Goal: Task Accomplishment & Management: Complete application form

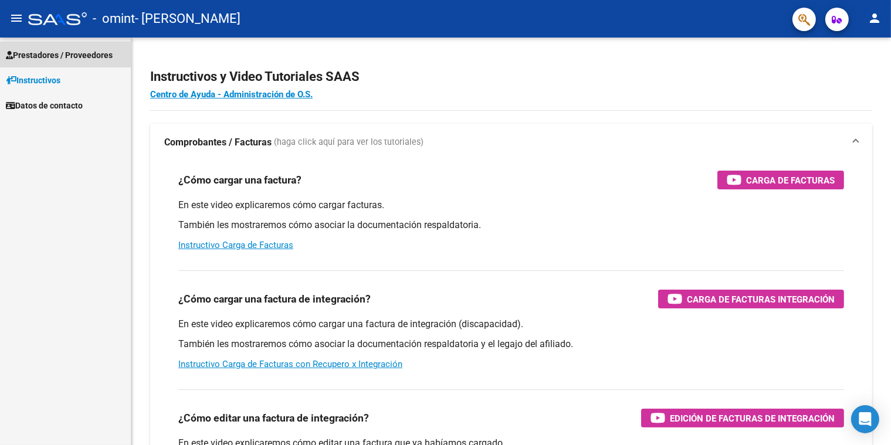
click at [54, 58] on span "Prestadores / Proveedores" at bounding box center [59, 55] width 107 height 13
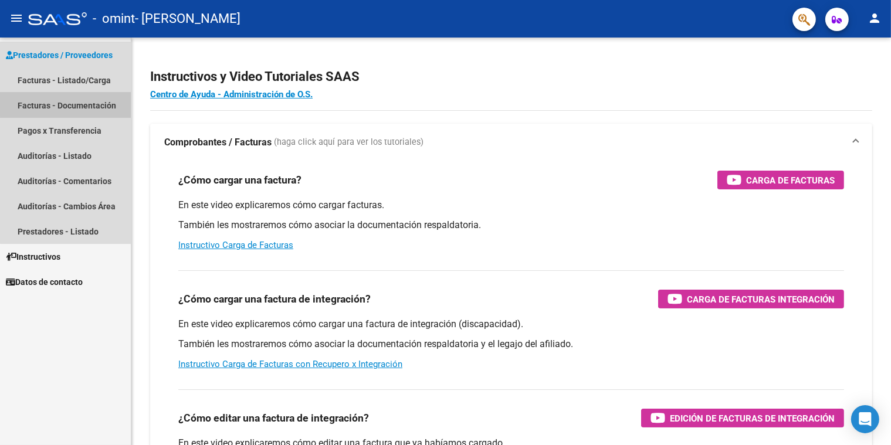
click at [79, 102] on link "Facturas - Documentación" at bounding box center [65, 105] width 131 height 25
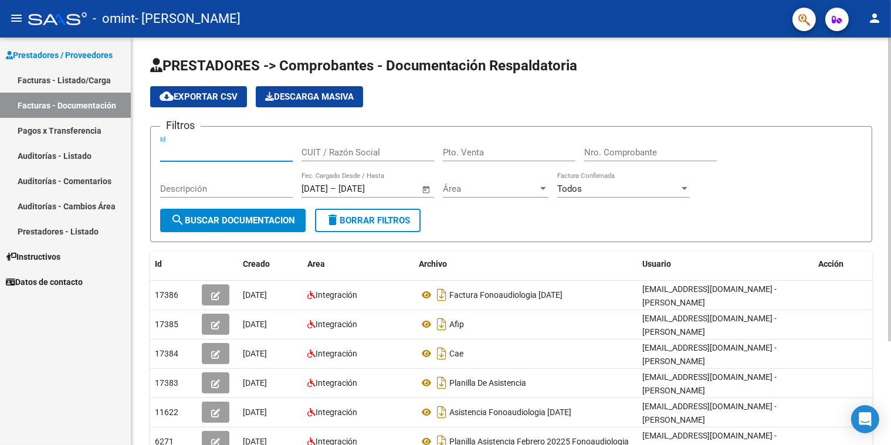
click at [195, 155] on input "Id" at bounding box center [226, 152] width 133 height 11
click at [874, 19] on mat-icon "person" at bounding box center [875, 18] width 14 height 14
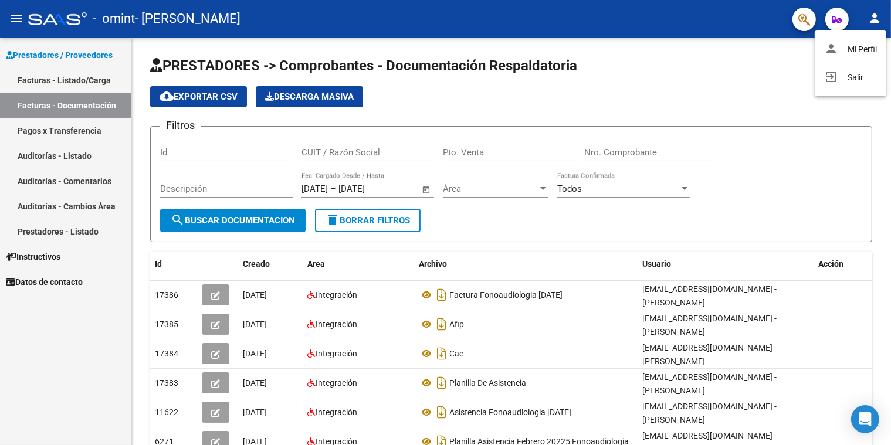
click at [766, 89] on div at bounding box center [445, 222] width 891 height 445
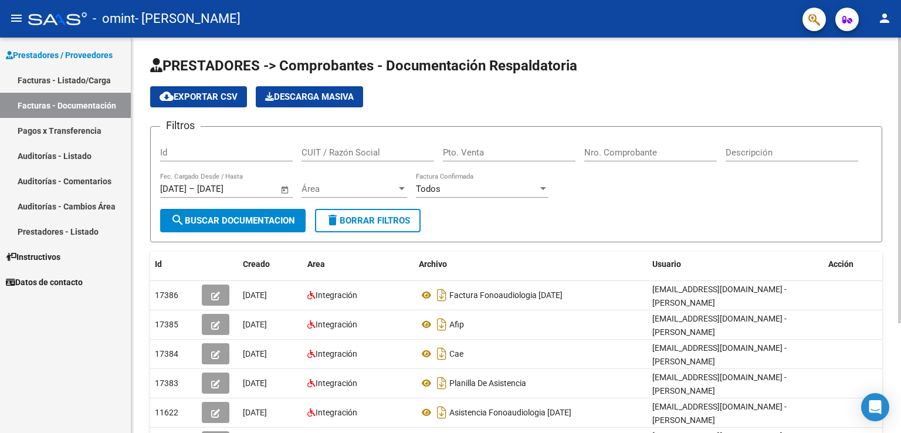
click at [891, 65] on div "PRESTADORES -> Comprobantes - Documentación Respaldatoria cloud_download Export…" at bounding box center [517, 312] width 773 height 549
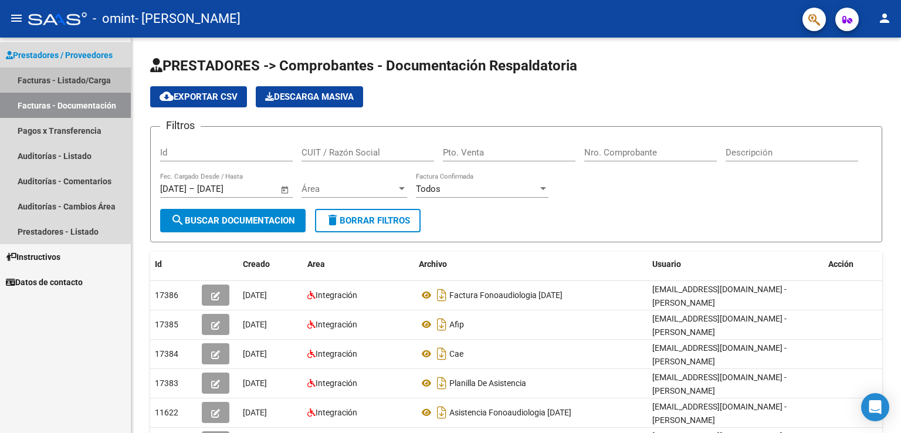
click at [82, 77] on link "Facturas - Listado/Carga" at bounding box center [65, 79] width 131 height 25
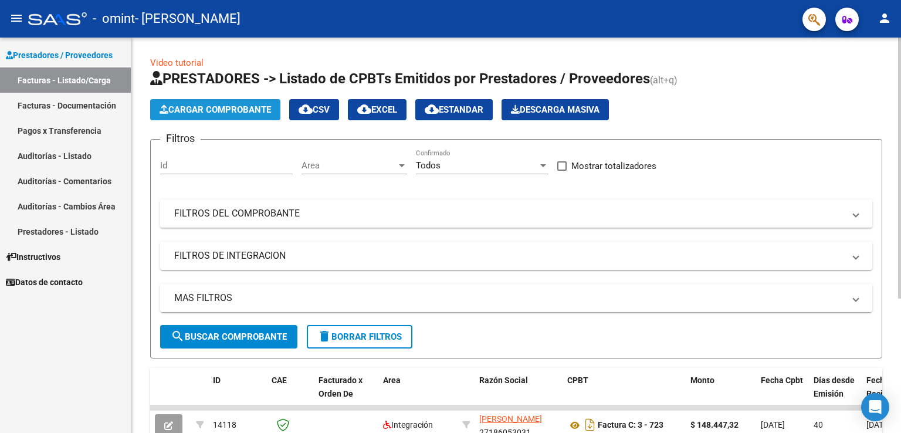
click at [207, 106] on span "Cargar Comprobante" at bounding box center [215, 109] width 111 height 11
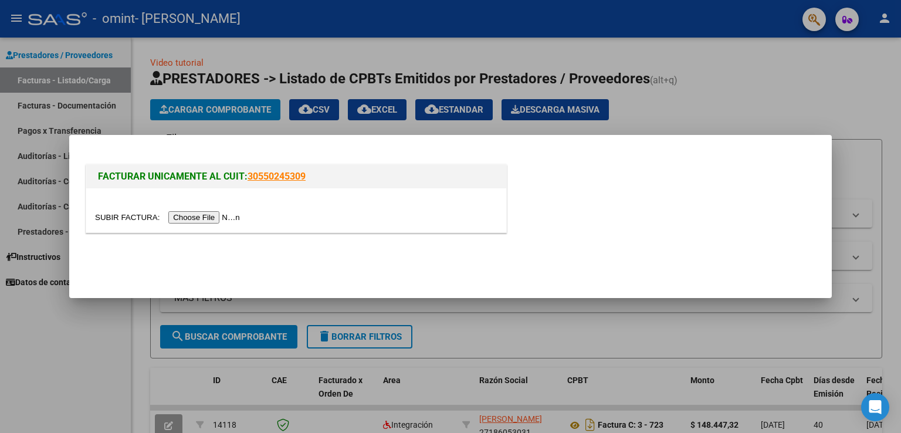
click at [216, 219] on input "file" at bounding box center [169, 217] width 148 height 12
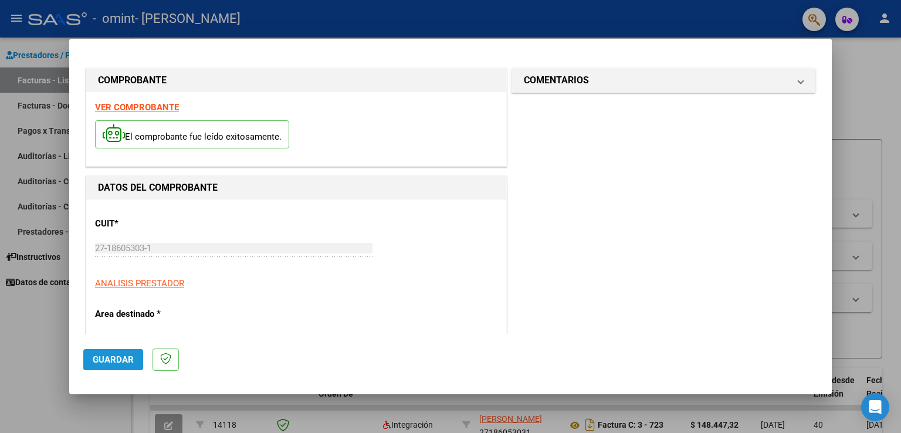
click at [114, 362] on span "Guardar" at bounding box center [113, 359] width 41 height 11
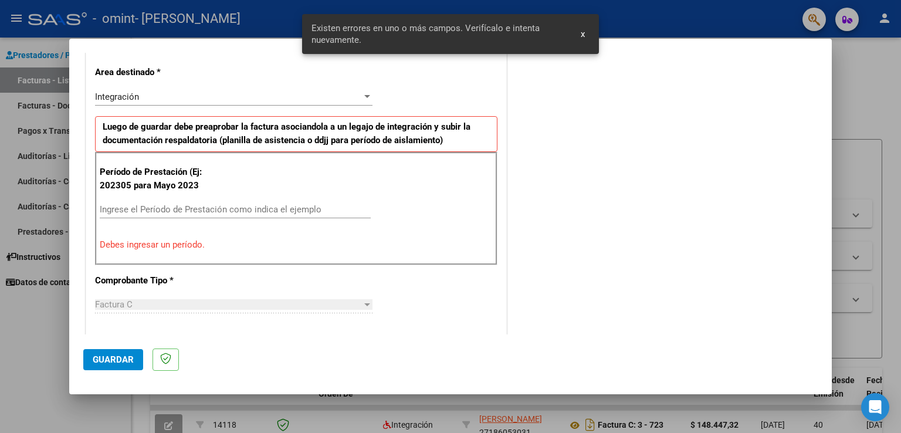
scroll to position [245, 0]
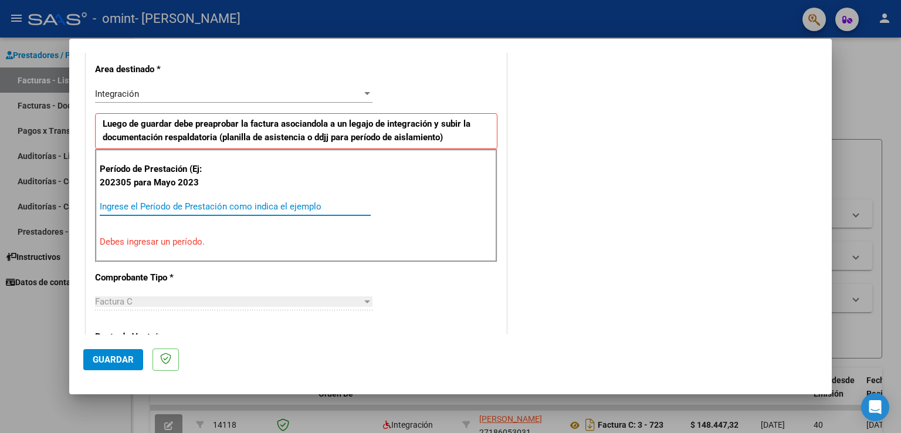
click at [158, 205] on input "Ingrese el Período de Prestación como indica el ejemplo" at bounding box center [235, 206] width 271 height 11
type input "1"
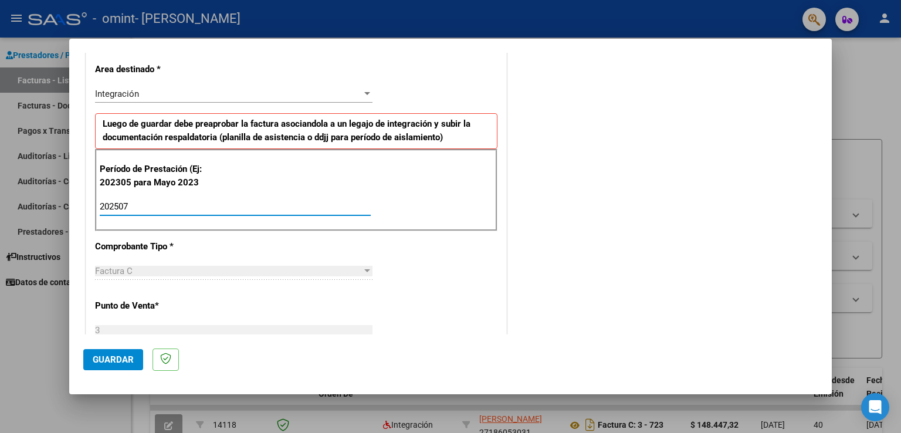
type input "202507"
click at [325, 272] on div "Factura C" at bounding box center [228, 271] width 267 height 11
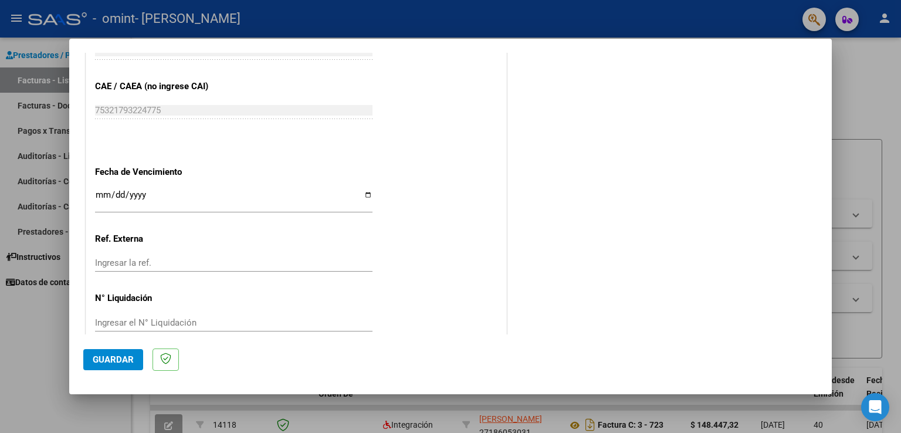
scroll to position [713, 0]
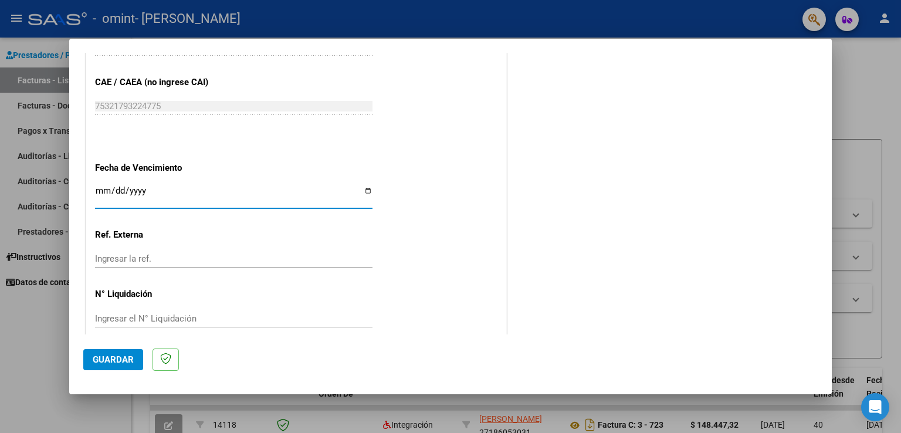
click at [364, 191] on input "Ingresar la fecha" at bounding box center [233, 195] width 277 height 19
type input "[DATE]"
click at [119, 354] on span "Guardar" at bounding box center [113, 359] width 41 height 11
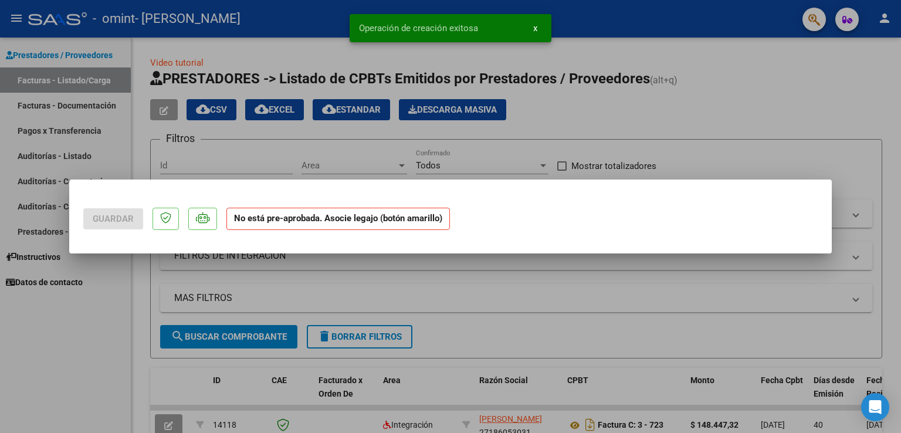
scroll to position [0, 0]
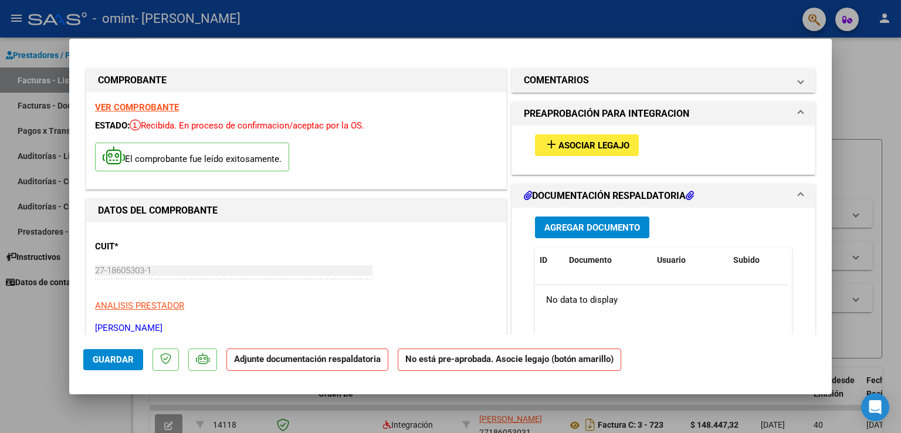
click at [581, 147] on span "Asociar Legajo" at bounding box center [594, 145] width 71 height 11
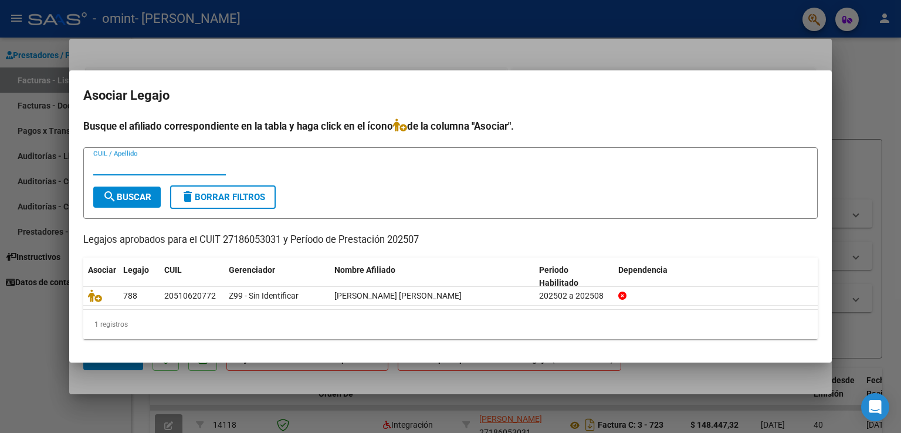
click at [136, 163] on input "CUIL / Apellido" at bounding box center [159, 166] width 133 height 11
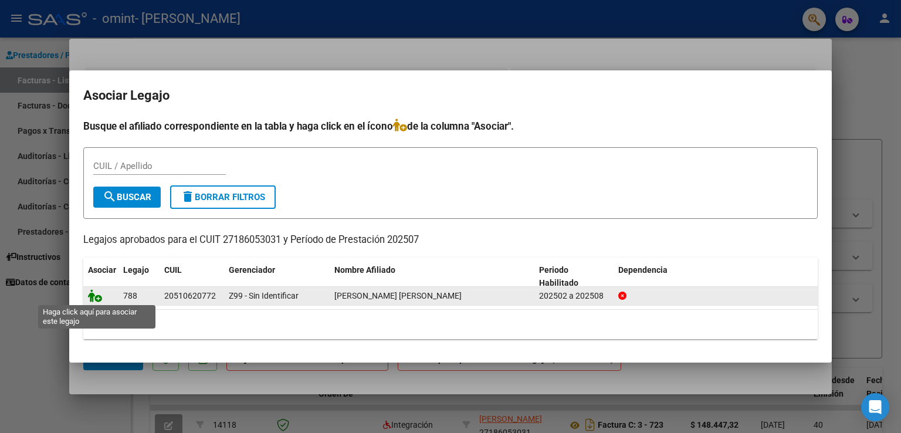
click at [94, 294] on icon at bounding box center [95, 295] width 14 height 13
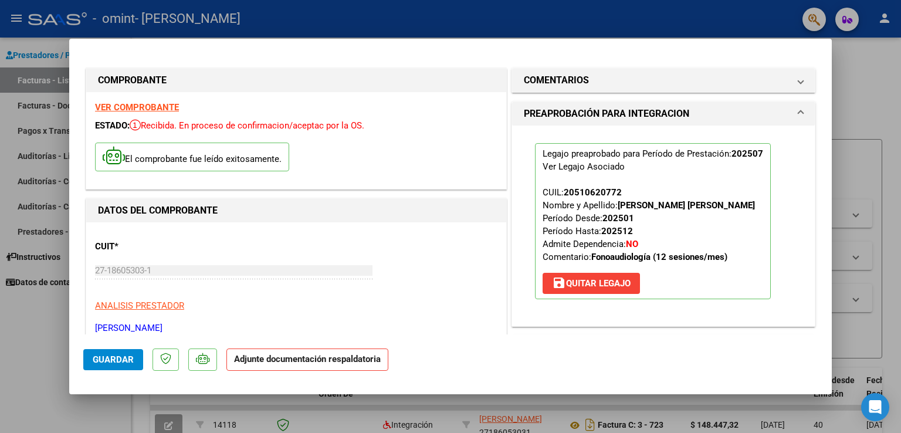
click at [317, 361] on strong "Adjunte documentación respaldatoria" at bounding box center [307, 359] width 147 height 11
click at [123, 356] on span "Guardar" at bounding box center [113, 359] width 41 height 11
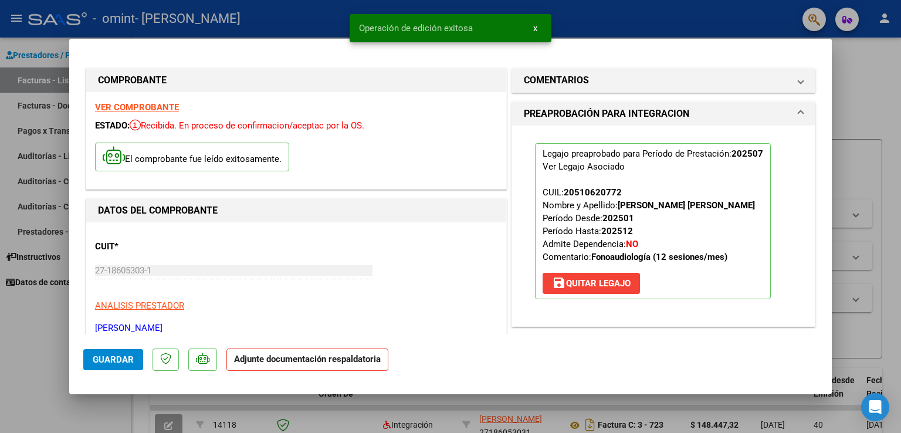
click at [265, 364] on strong "Adjunte documentación respaldatoria" at bounding box center [307, 359] width 147 height 11
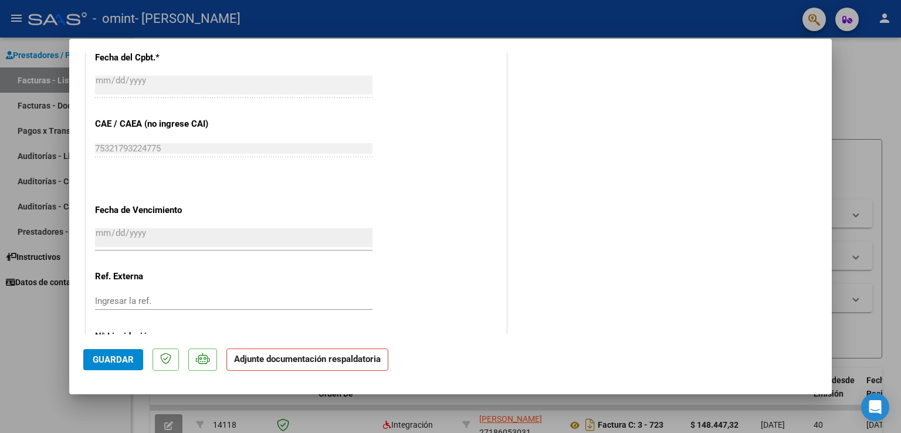
scroll to position [767, 0]
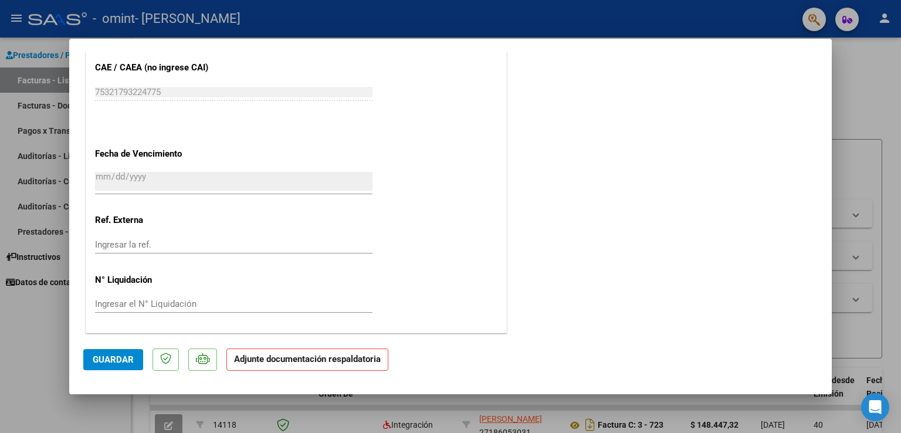
click at [868, 67] on div at bounding box center [450, 216] width 901 height 433
type input "$ 0,00"
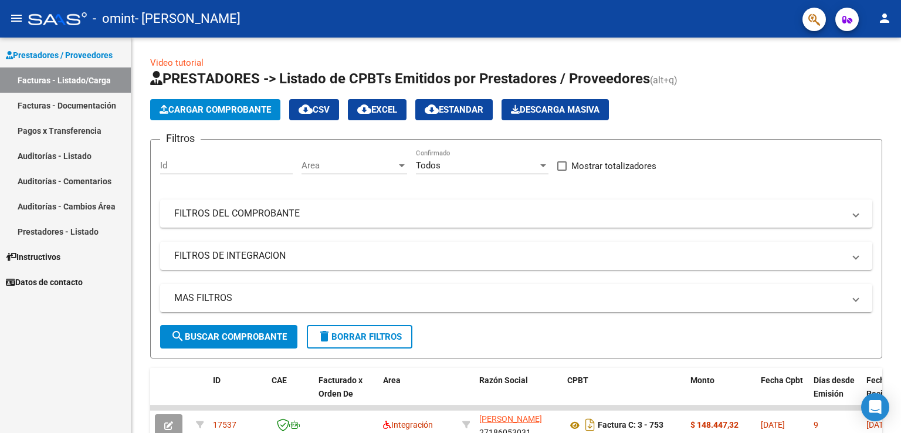
click at [73, 132] on link "Pagos x Transferencia" at bounding box center [65, 130] width 131 height 25
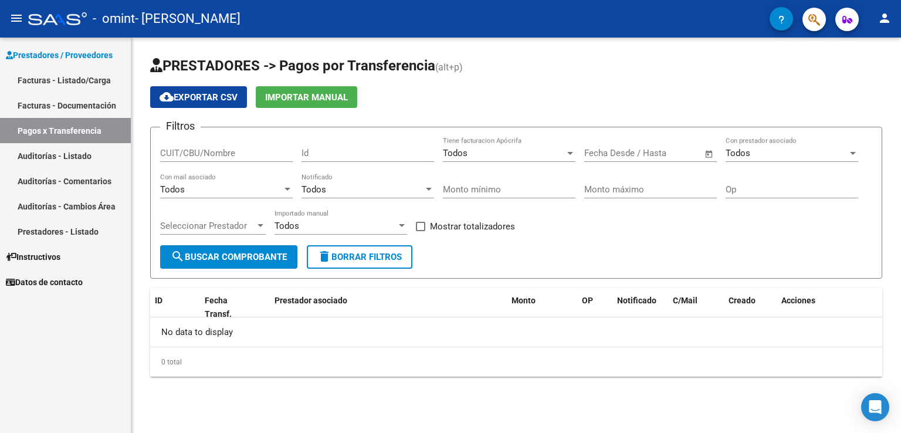
click at [71, 103] on link "Facturas - Documentación" at bounding box center [65, 105] width 131 height 25
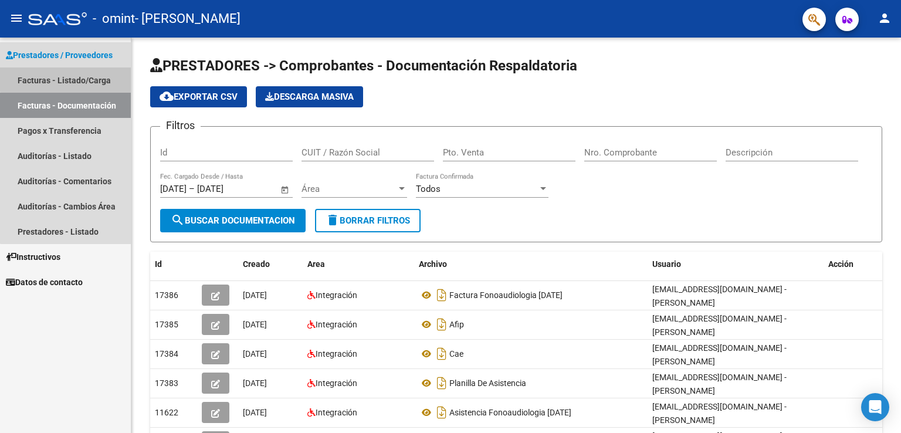
click at [71, 76] on link "Facturas - Listado/Carga" at bounding box center [65, 79] width 131 height 25
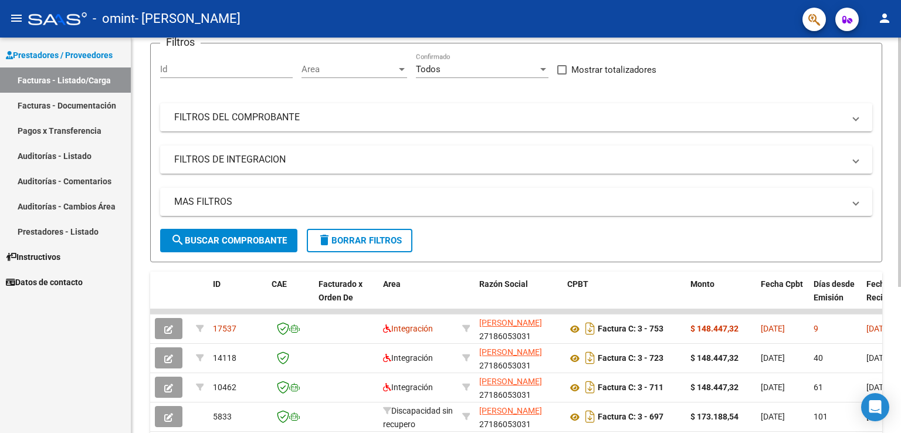
scroll to position [97, 0]
click at [891, 309] on div at bounding box center [899, 225] width 3 height 249
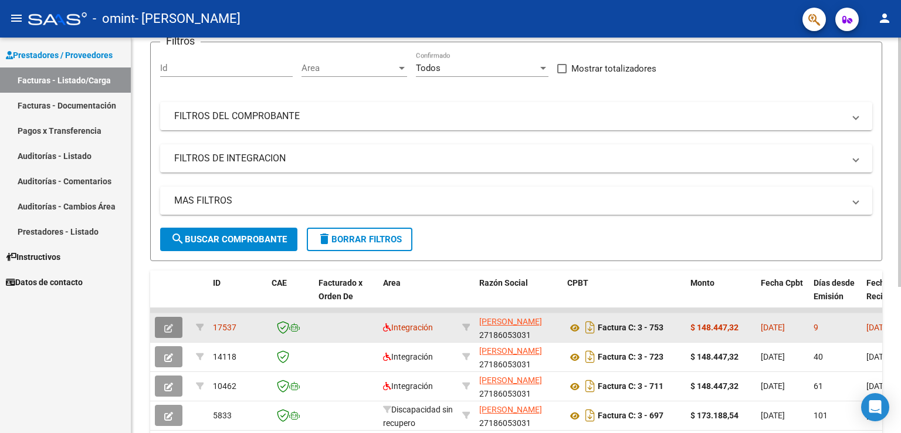
click at [171, 324] on icon "button" at bounding box center [168, 328] width 9 height 9
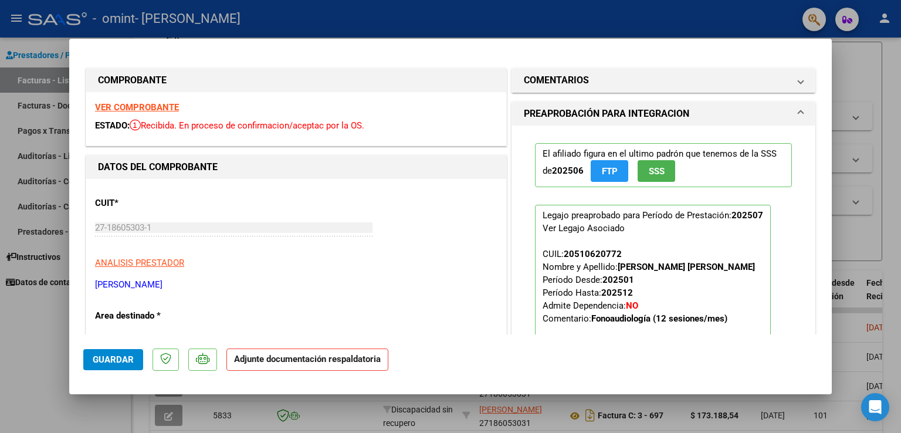
click at [314, 360] on strong "Adjunte documentación respaldatoria" at bounding box center [307, 359] width 147 height 11
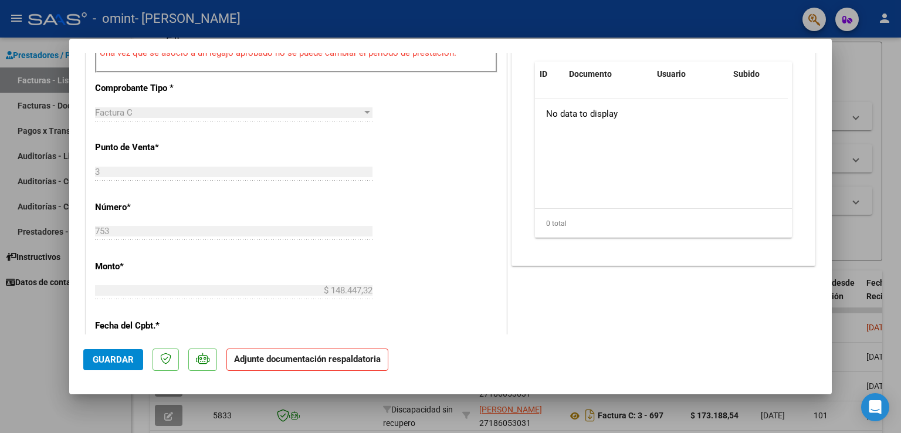
scroll to position [422, 0]
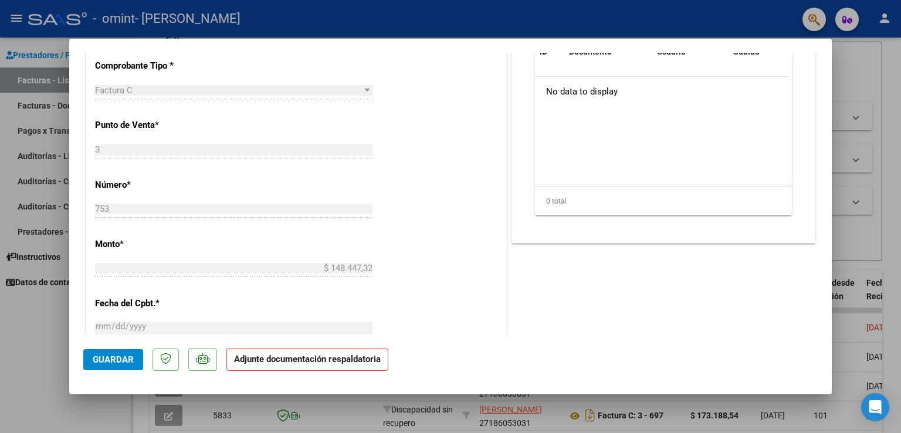
click at [891, 109] on div at bounding box center [450, 216] width 901 height 433
type input "$ 0,00"
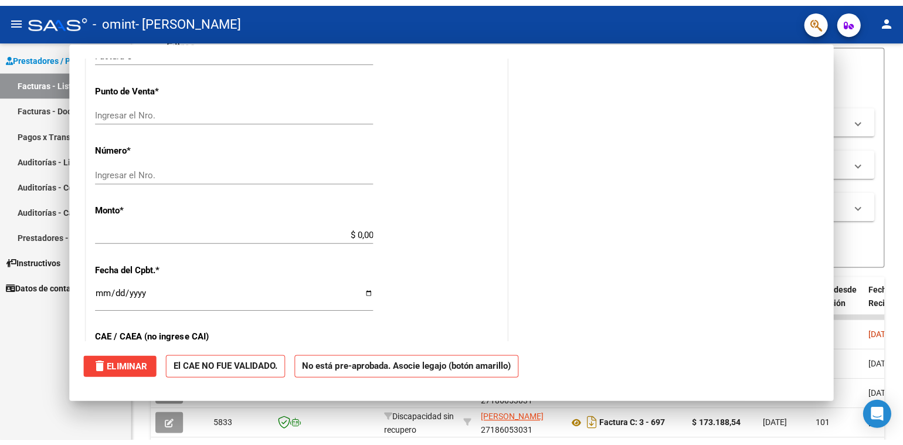
scroll to position [382, 0]
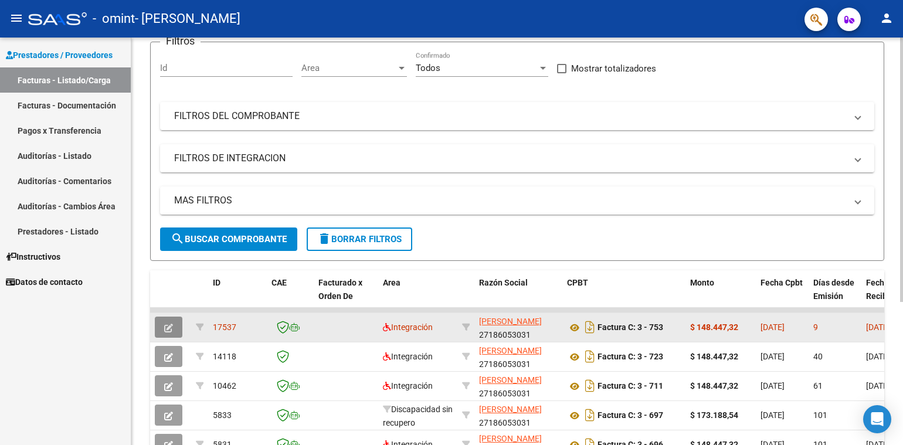
click at [168, 324] on icon "button" at bounding box center [168, 328] width 9 height 9
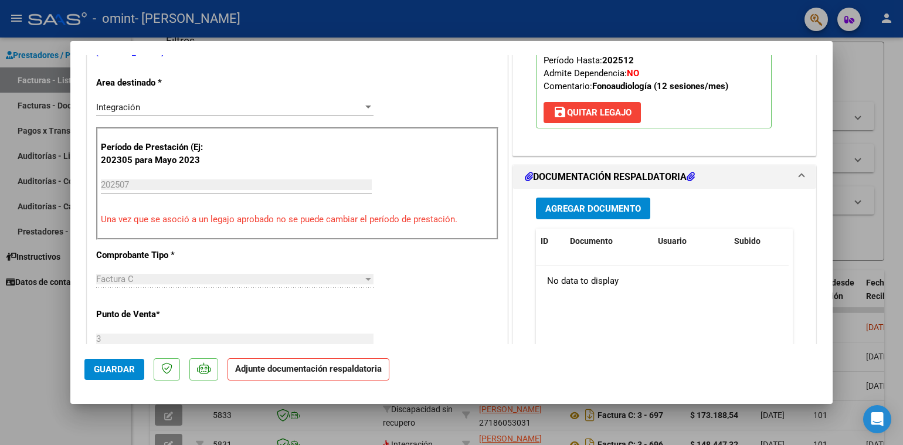
scroll to position [258, 0]
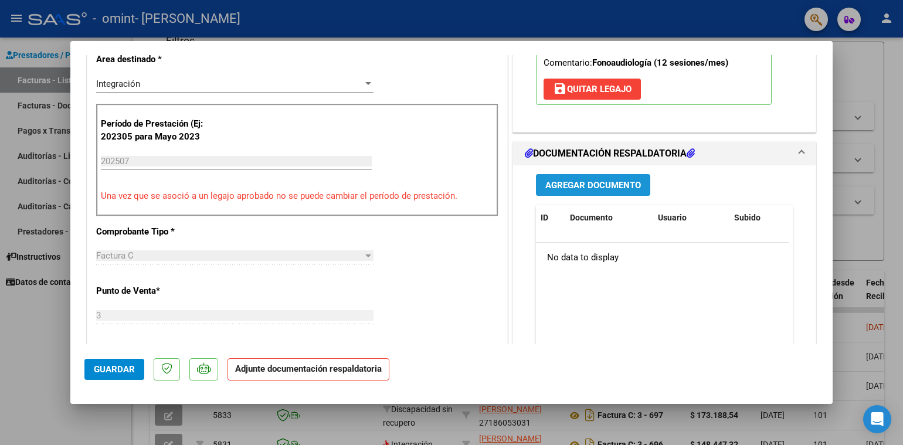
click at [583, 185] on span "Agregar Documento" at bounding box center [594, 185] width 96 height 11
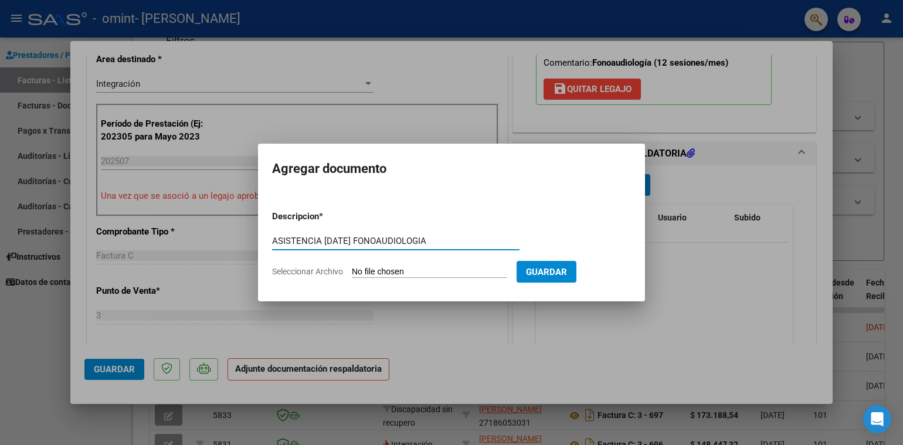
type input "ASISTENCIA [DATE] FONOAUDIOLOGIA"
click at [364, 272] on input "Seleccionar Archivo" at bounding box center [429, 272] width 155 height 11
type input "C:\fakepath\[PERSON_NAME] MIRANDA DNI 51062077 PLANILLA ASISTENCIA FONOAUDIOLOG…"
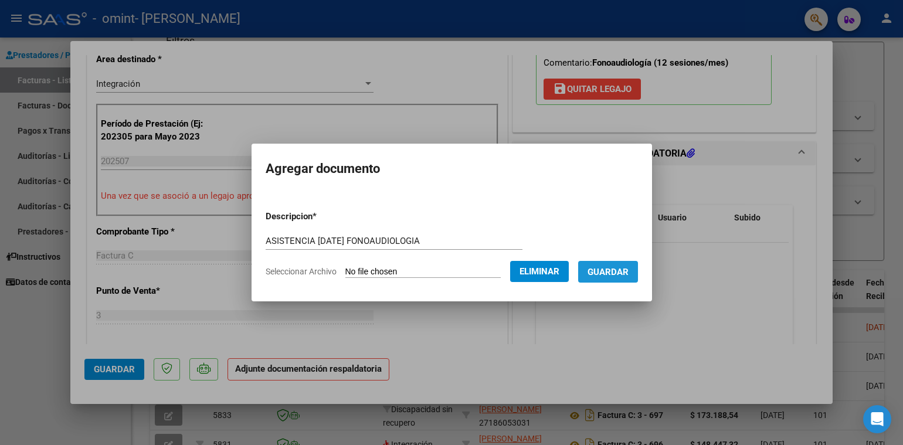
click at [619, 275] on span "Guardar" at bounding box center [608, 272] width 41 height 11
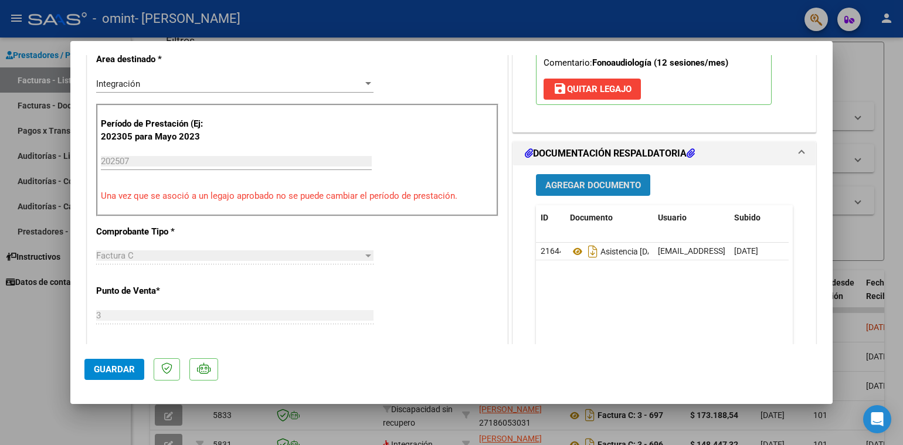
click at [578, 181] on span "Agregar Documento" at bounding box center [594, 185] width 96 height 11
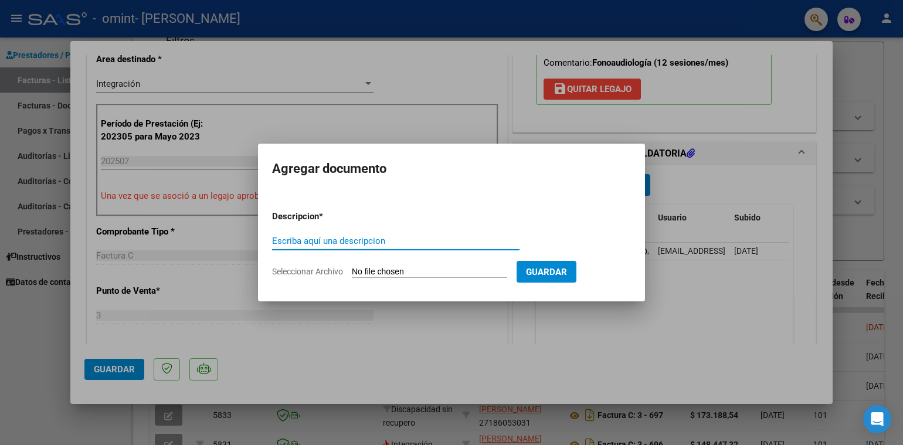
click at [387, 242] on input "Escriba aquí una descripcion" at bounding box center [396, 241] width 248 height 11
type input "CAE [DATE] FONOAUDIOLOGIA"
click at [415, 265] on form "Descripcion * CAE [DATE] FONOAUDIOLOGIA Escriba aquí una descripcion Selecciona…" at bounding box center [451, 244] width 359 height 86
click at [423, 263] on form "Descripcion * CAE [DATE] FONOAUDIOLOGIA Escriba aquí una descripcion Selecciona…" at bounding box center [451, 244] width 359 height 86
click at [425, 272] on input "Seleccionar Archivo" at bounding box center [429, 272] width 155 height 11
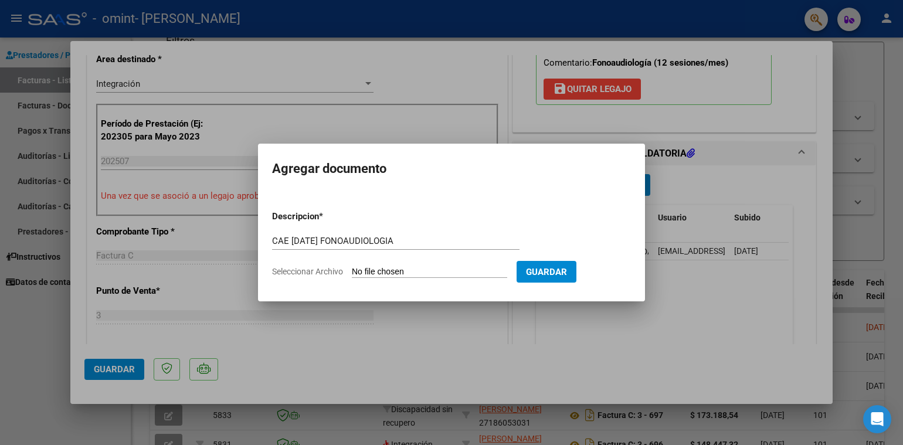
type input "C:\fakepath\cae [PERSON_NAME][DATE] fonoaudiologia .jpg"
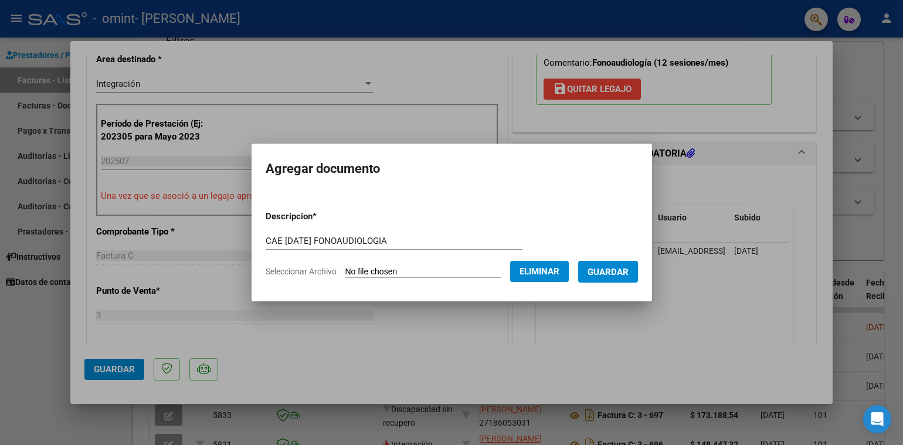
click at [628, 273] on span "Guardar" at bounding box center [608, 272] width 41 height 11
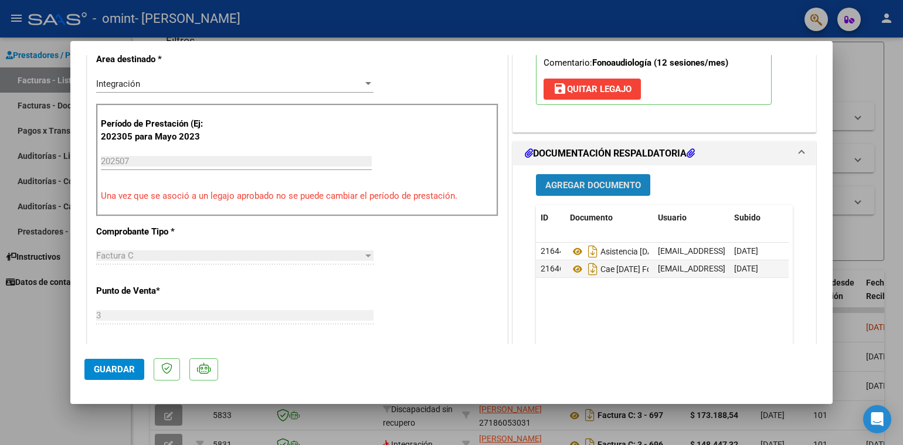
click at [570, 187] on span "Agregar Documento" at bounding box center [594, 185] width 96 height 11
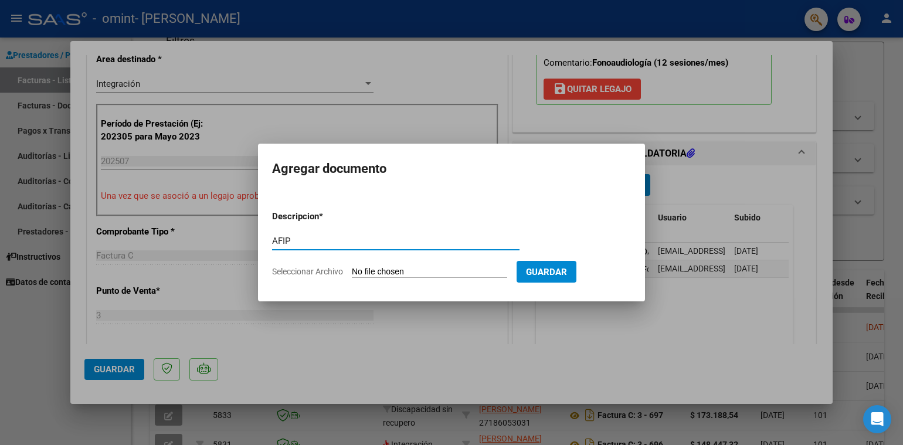
type input "AFIP"
click at [459, 270] on input "Seleccionar Archivo" at bounding box center [429, 272] width 155 height 11
click at [421, 269] on input "Seleccionar Archivo" at bounding box center [429, 272] width 155 height 11
type input "C:\fakepath\AFIP [PERSON_NAME].jpg"
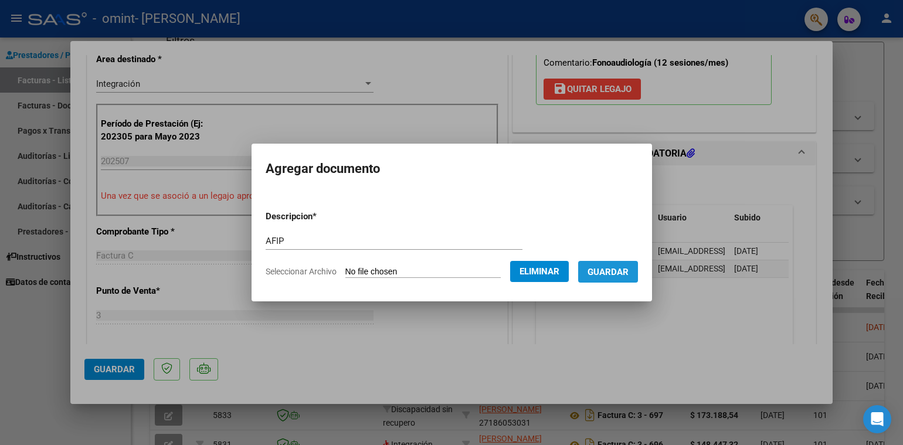
click at [615, 271] on span "Guardar" at bounding box center [608, 272] width 41 height 11
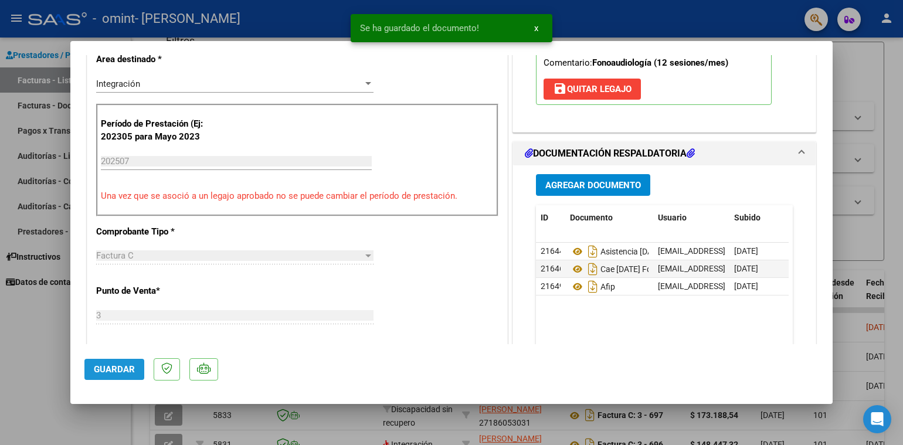
click at [113, 371] on span "Guardar" at bounding box center [114, 369] width 41 height 11
